Goal: Find specific page/section: Find specific page/section

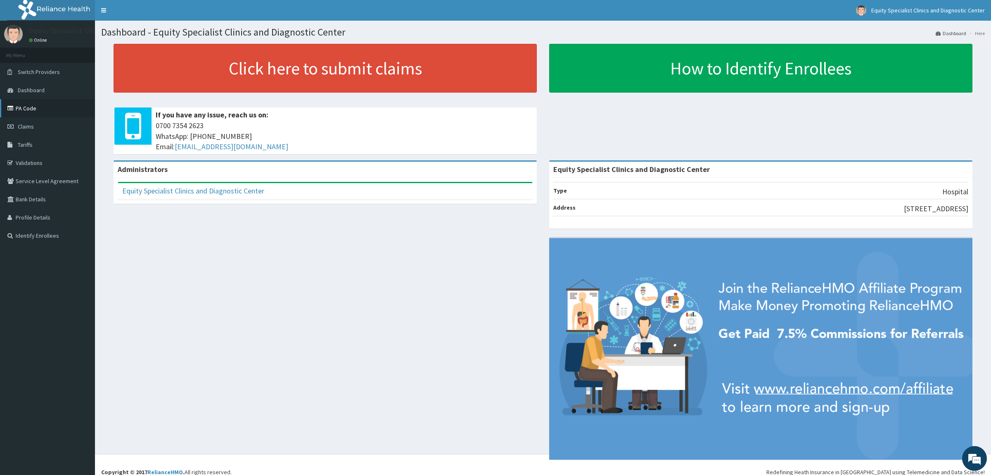
click at [47, 105] on link "PA Code" at bounding box center [47, 108] width 95 height 18
click at [50, 161] on link "Validations" at bounding box center [47, 163] width 95 height 18
click at [76, 104] on link "PA Code" at bounding box center [47, 108] width 95 height 18
click at [70, 107] on link "PA Code" at bounding box center [47, 108] width 95 height 18
